Goal: Information Seeking & Learning: Learn about a topic

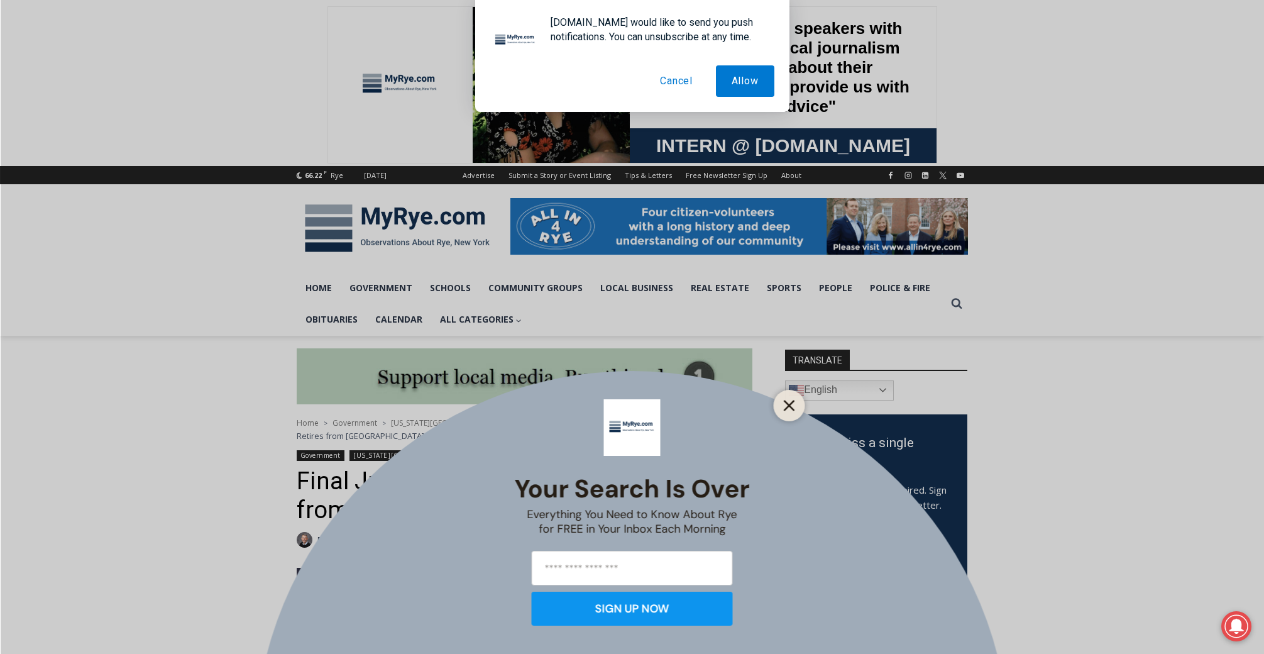
click at [796, 398] on button "Close" at bounding box center [790, 406] width 18 height 18
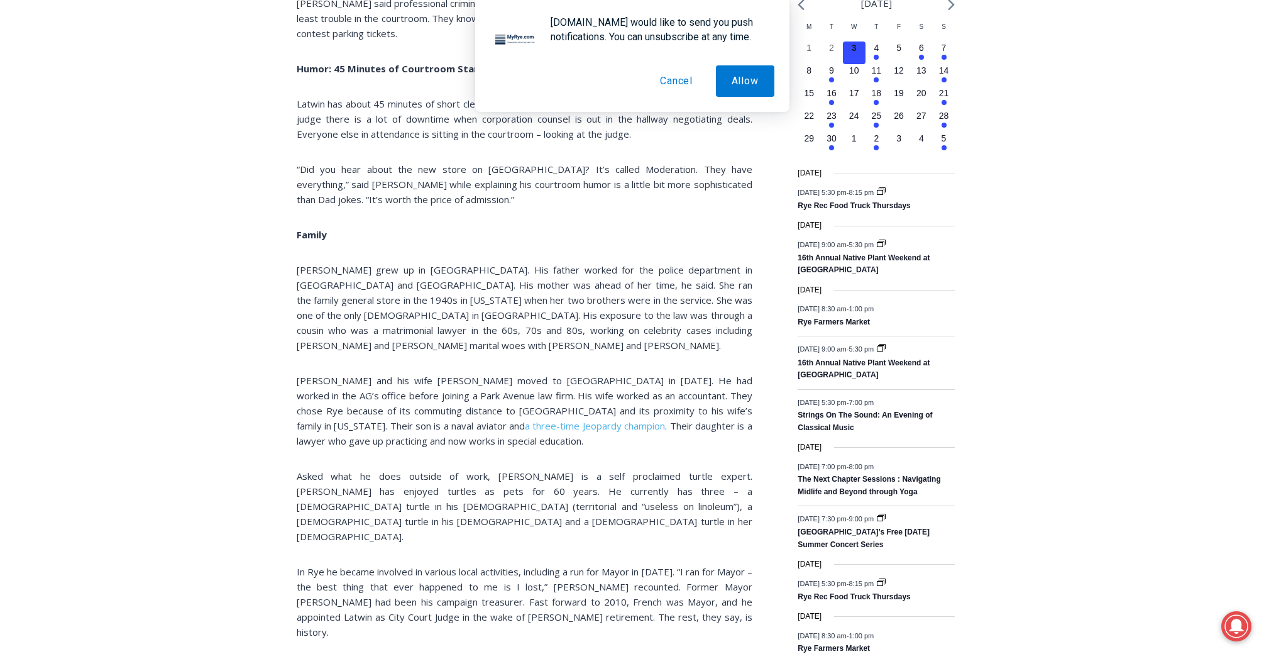
scroll to position [1468, 0]
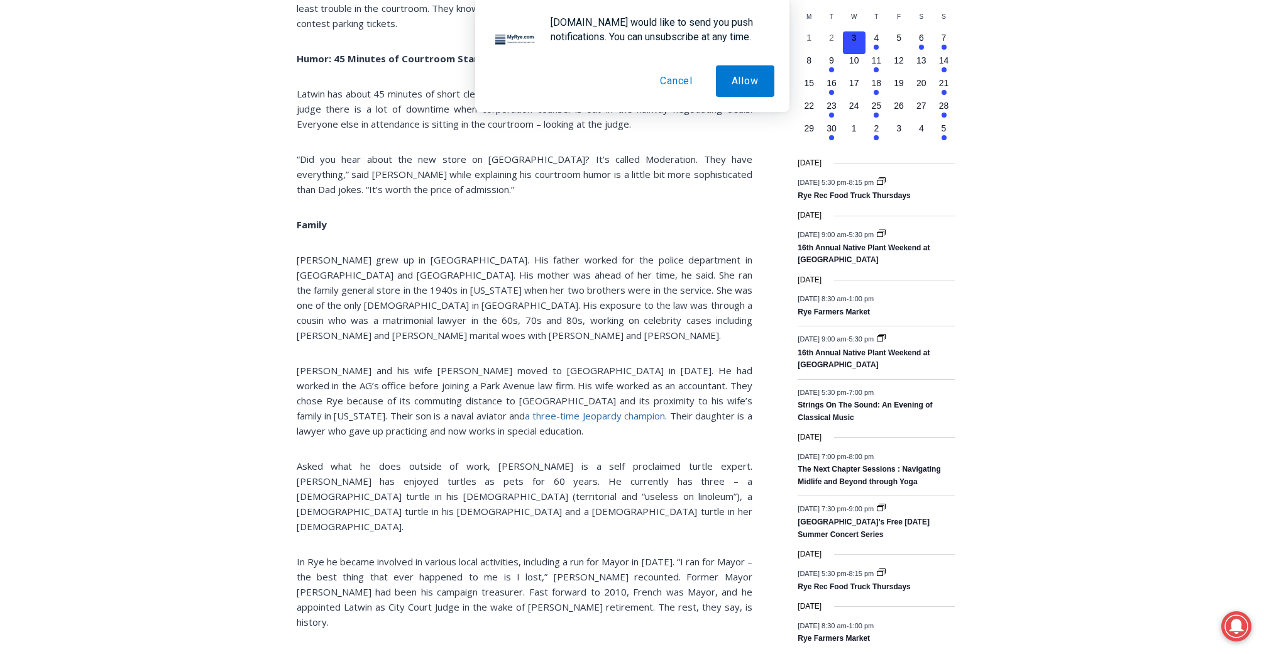
click at [525, 409] on span "a three-time Jeopardy champion" at bounding box center [595, 415] width 140 height 13
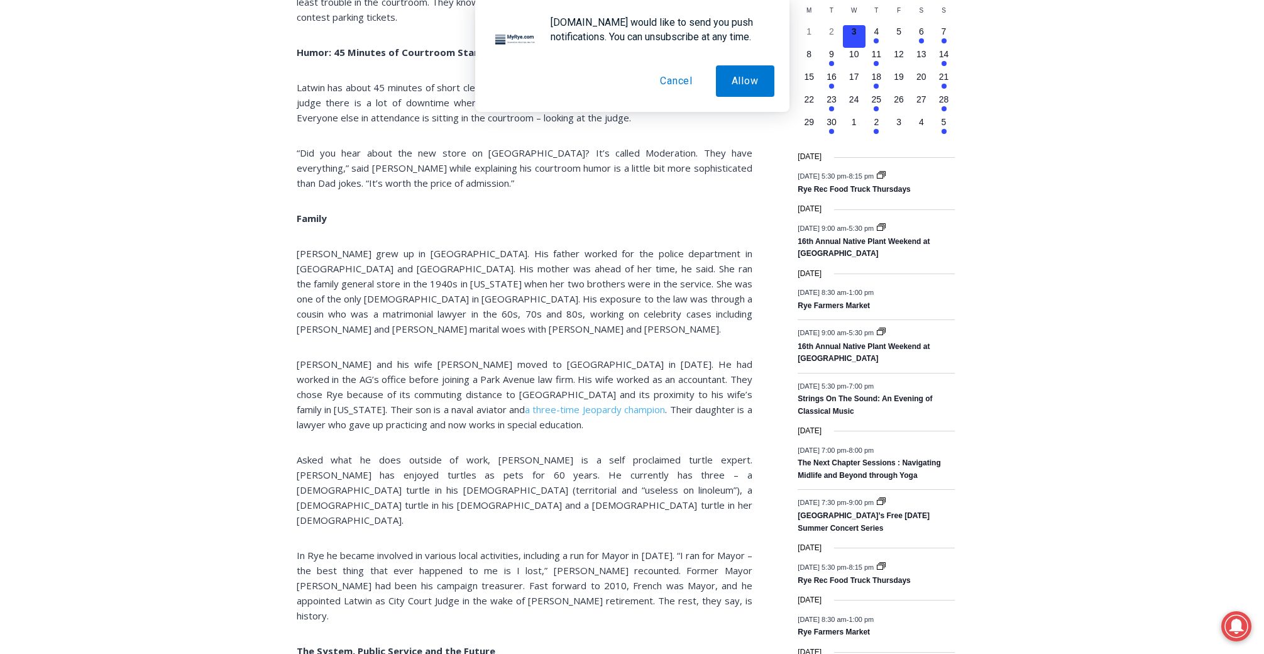
scroll to position [1477, 0]
click at [260, 554] on div "Home > Government > [US_STATE][GEOGRAPHIC_DATA] > [GEOGRAPHIC_DATA] Court > Fin…" at bounding box center [632, 443] width 1264 height 3169
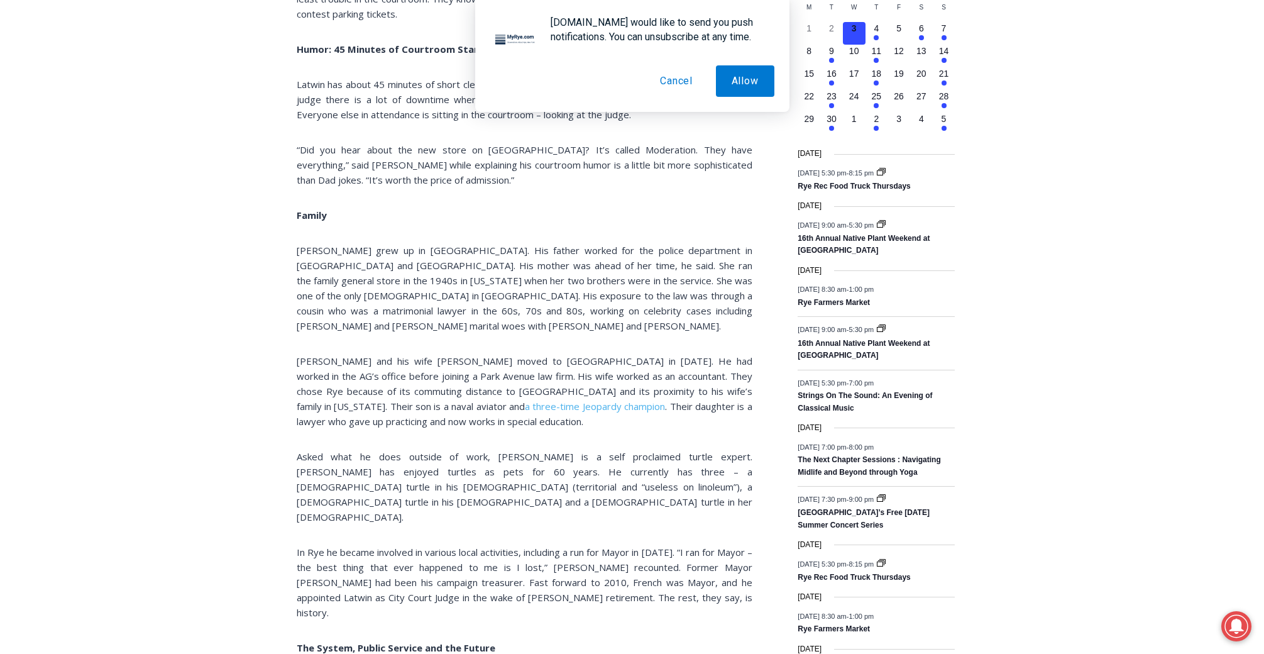
click at [304, 244] on div "(PHOTO: Rye City Court Judge [PERSON_NAME] in his office [DATE][DATE].) At the …" at bounding box center [525, 41] width 456 height 1903
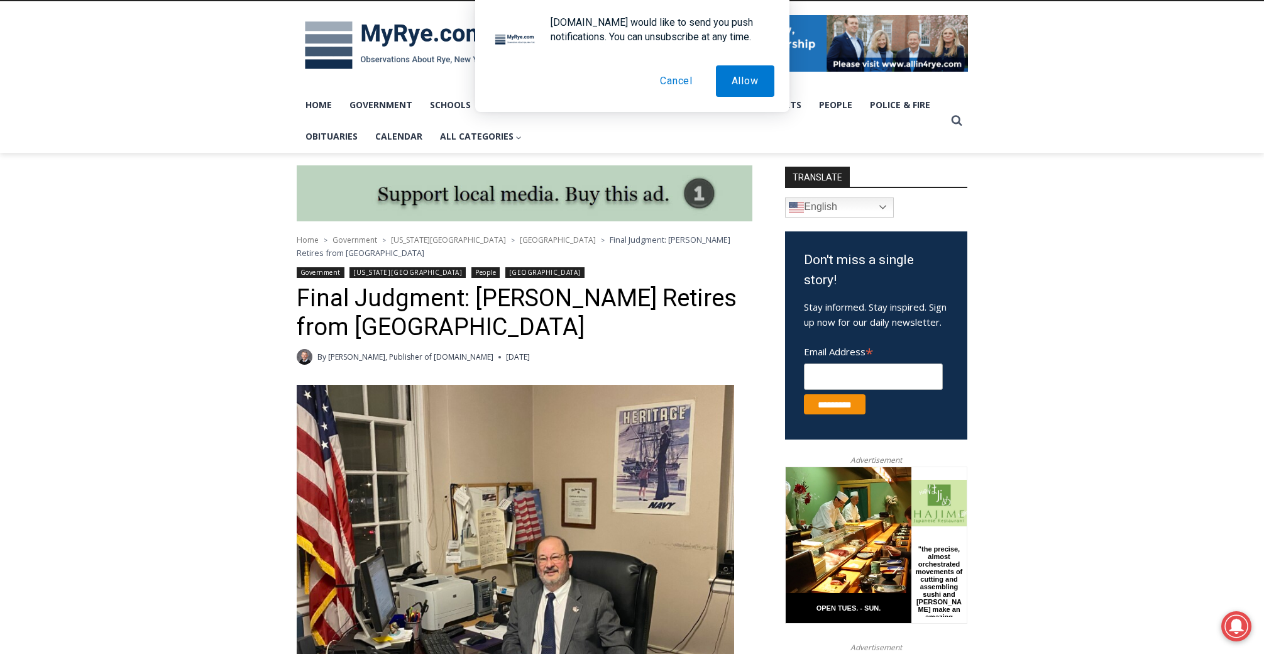
scroll to position [175, 0]
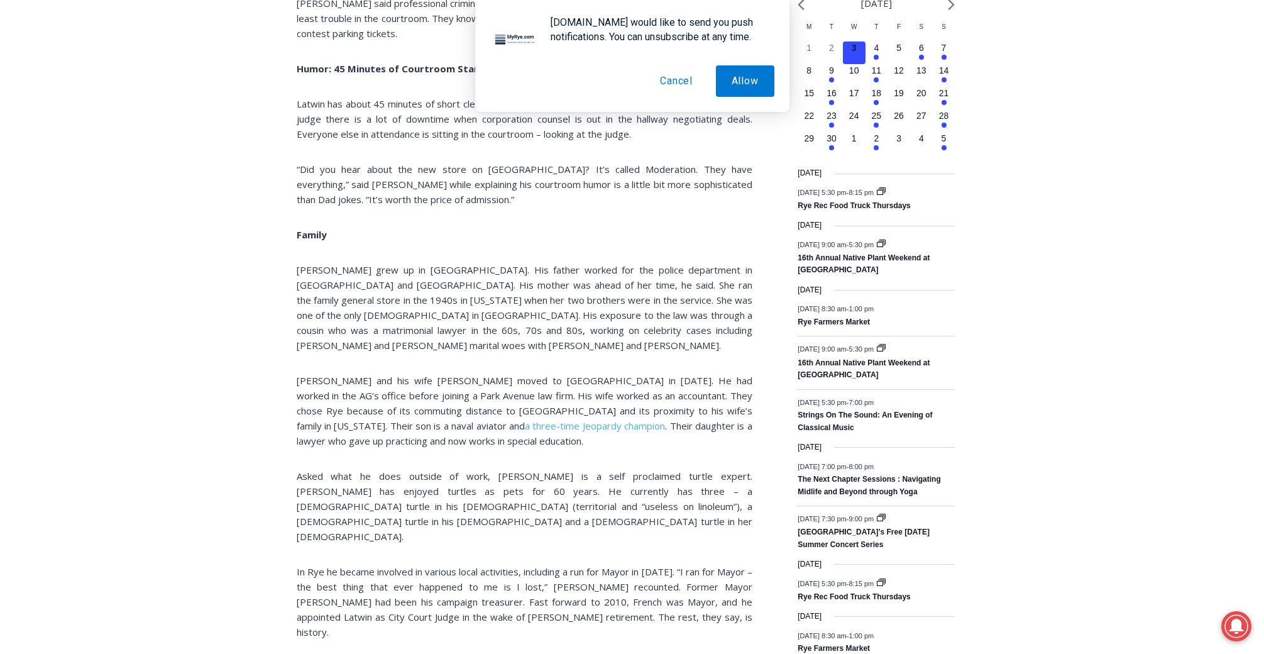
scroll to position [1457, 0]
click at [525, 420] on span "a three-time Jeopardy champion" at bounding box center [595, 426] width 140 height 13
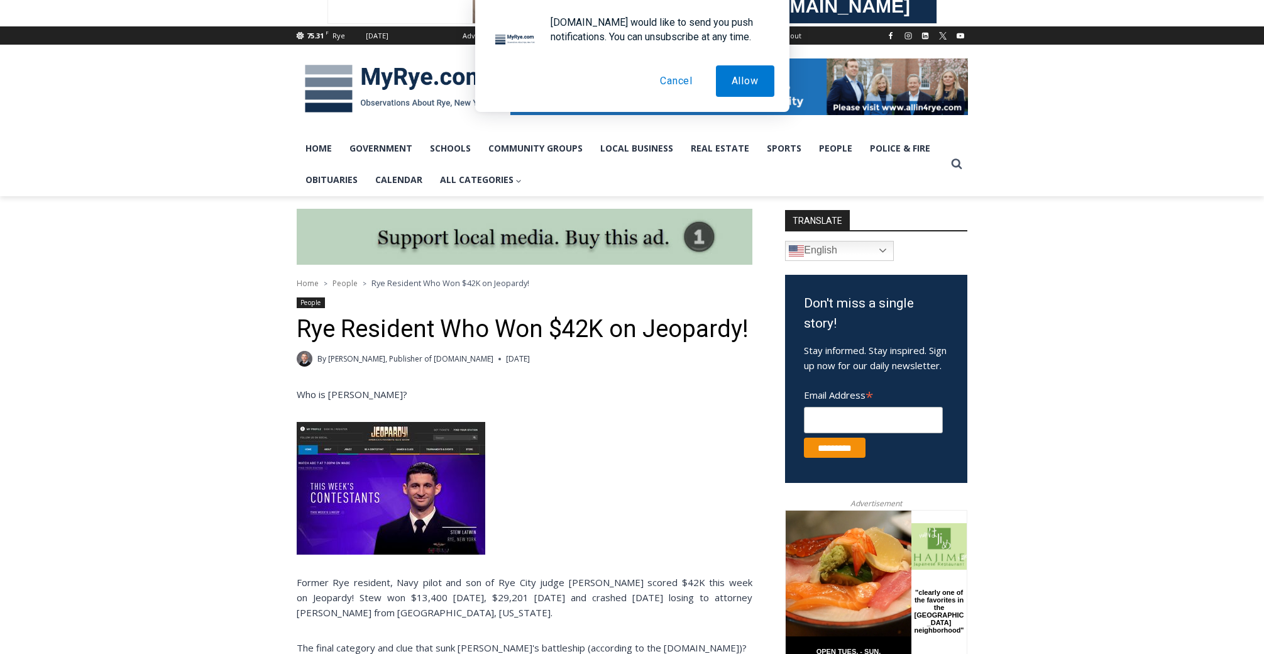
scroll to position [53, 0]
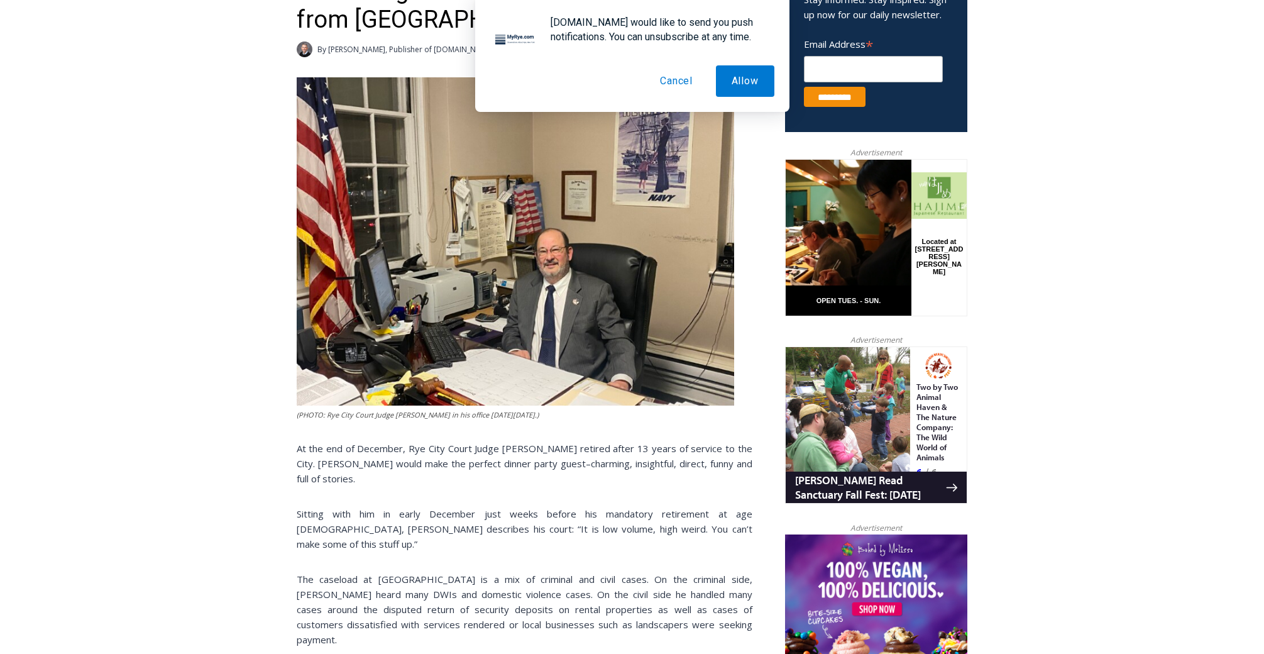
click at [672, 84] on button "Cancel" at bounding box center [676, 80] width 64 height 31
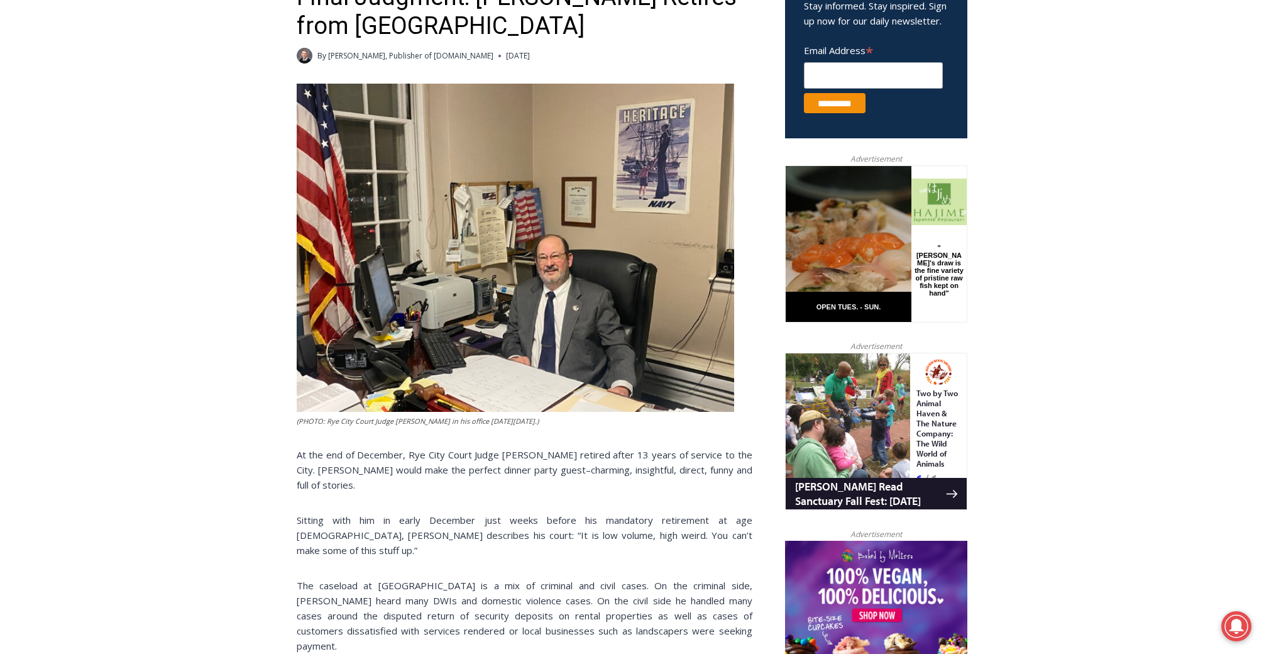
scroll to position [482, 0]
